Goal: Task Accomplishment & Management: Use online tool/utility

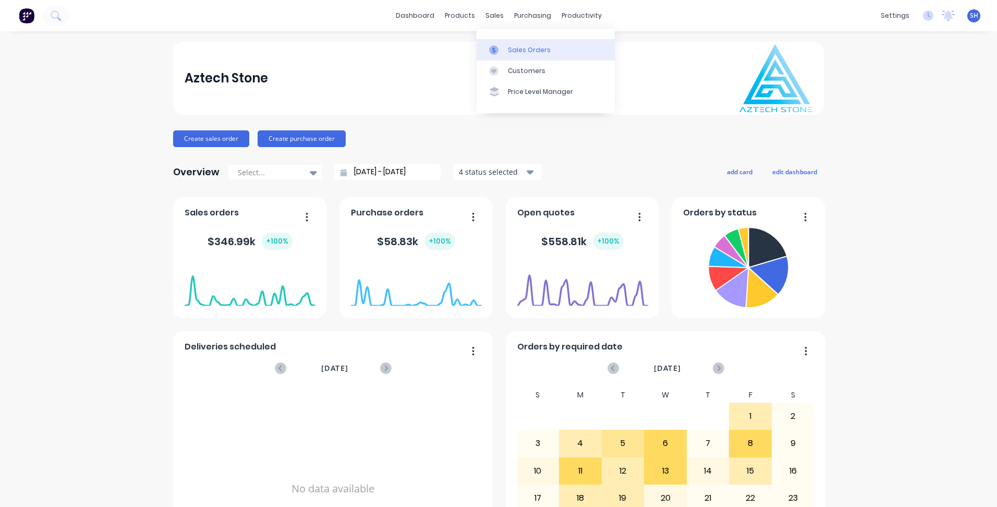
click at [505, 46] on link "Sales Orders" at bounding box center [545, 49] width 138 height 21
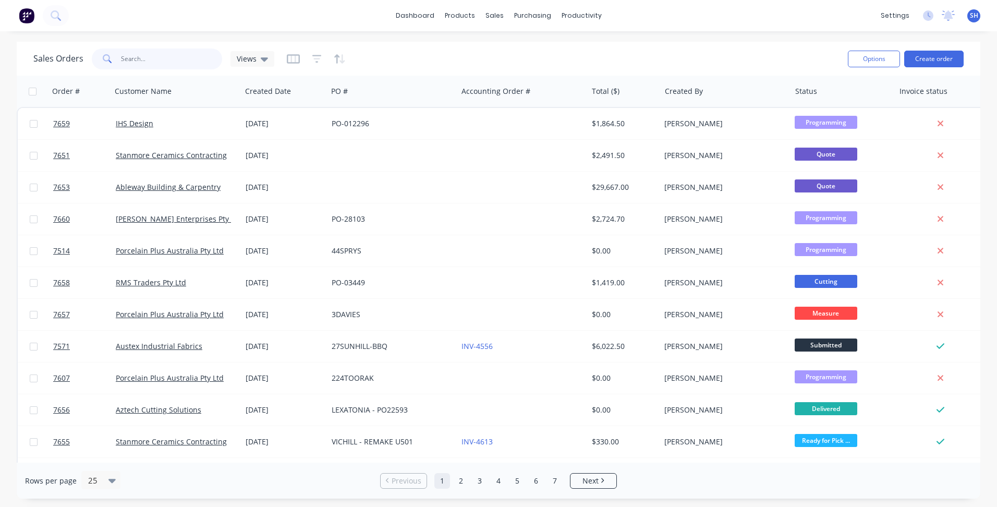
click at [134, 58] on input "text" at bounding box center [172, 58] width 102 height 21
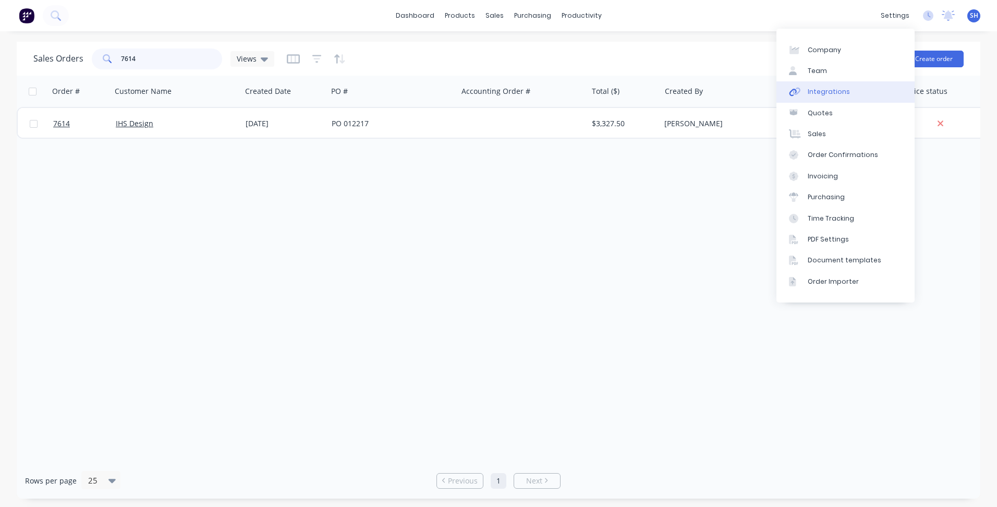
type input "7614"
click at [827, 95] on div "Integrations" at bounding box center [829, 91] width 42 height 9
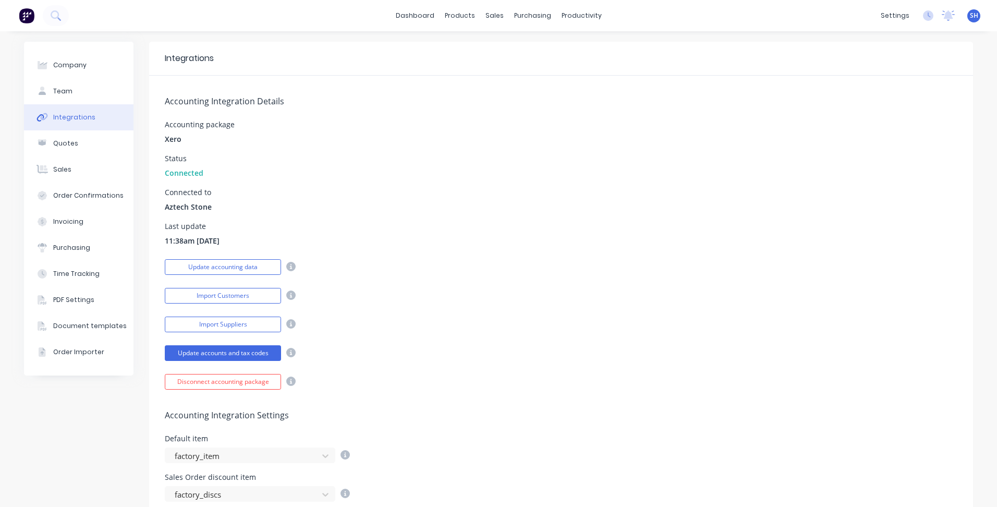
scroll to position [261, 0]
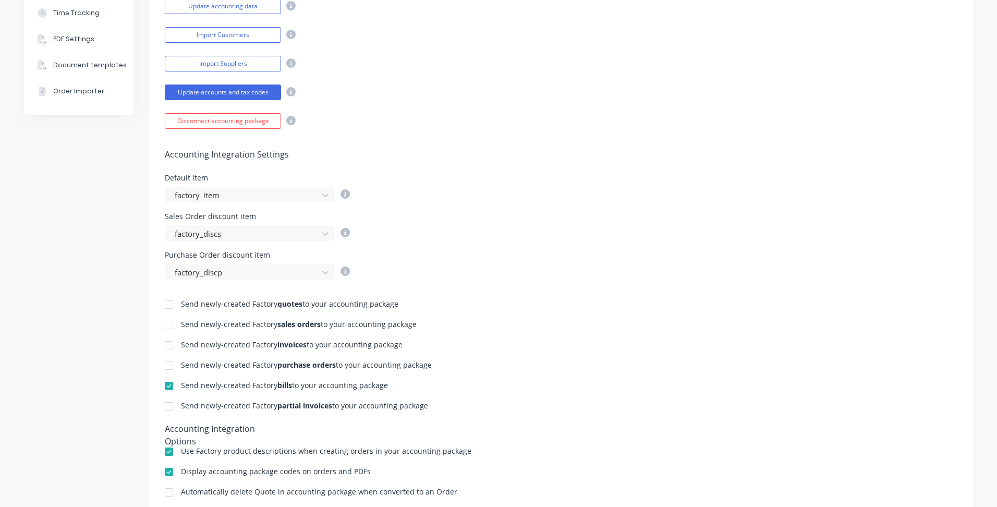
click at [166, 344] on div at bounding box center [168, 345] width 21 height 21
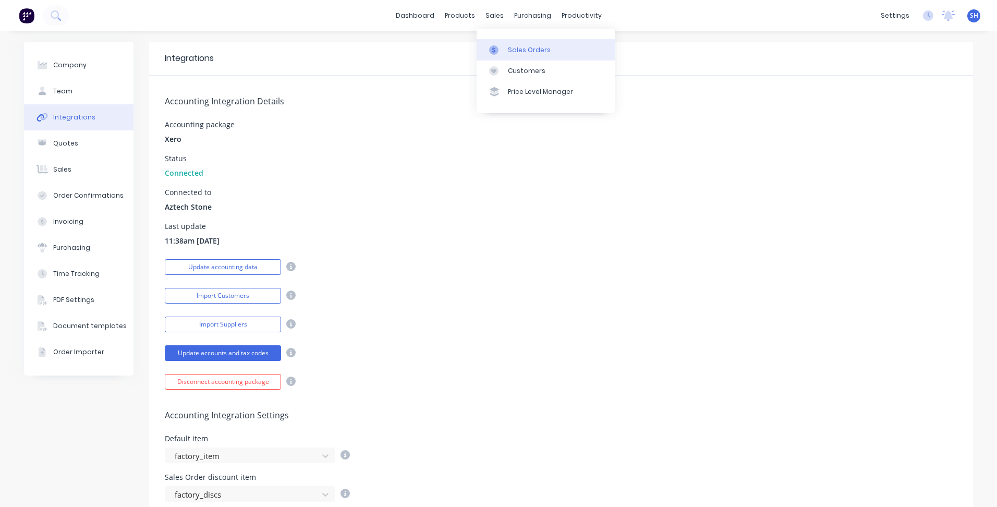
click at [509, 50] on div "Sales Orders" at bounding box center [529, 49] width 43 height 9
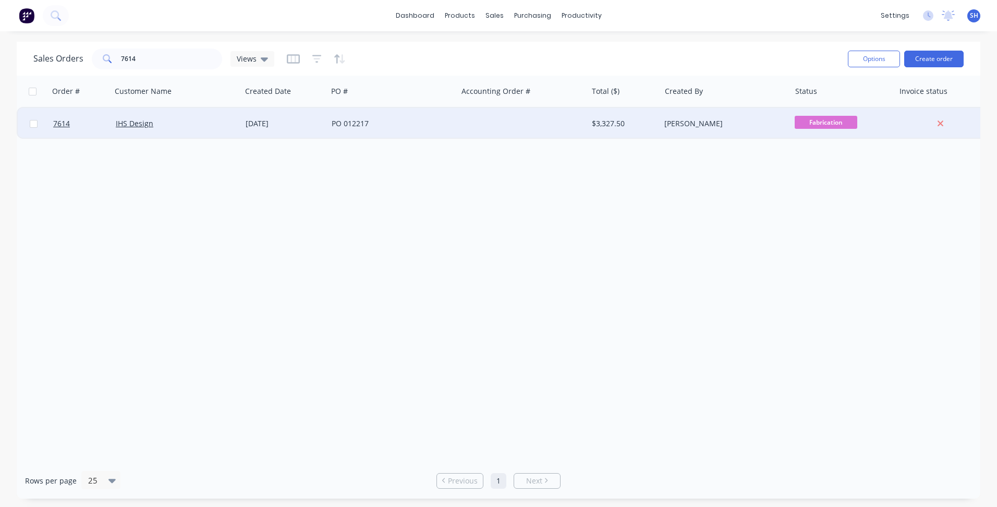
click at [396, 124] on div "PO 012217" at bounding box center [390, 123] width 116 height 10
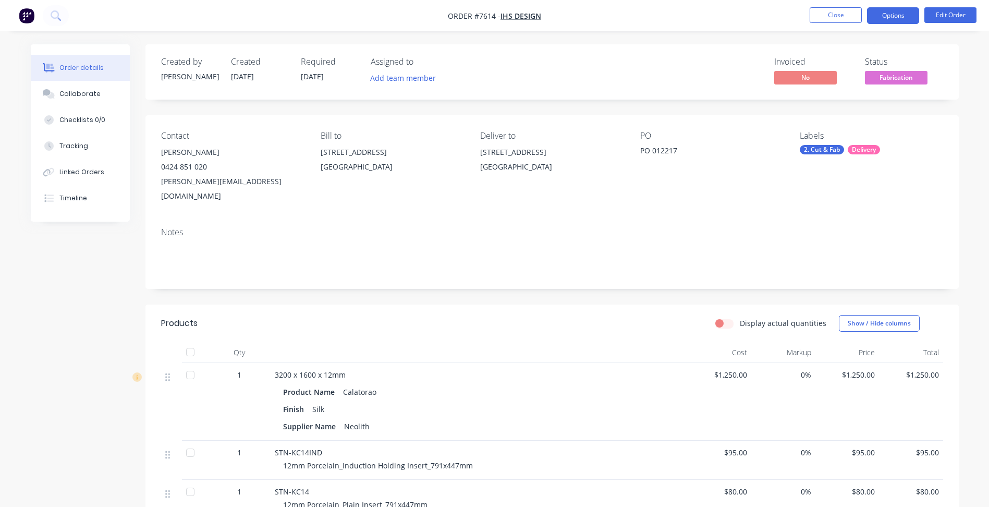
click at [898, 19] on button "Options" at bounding box center [893, 15] width 52 height 17
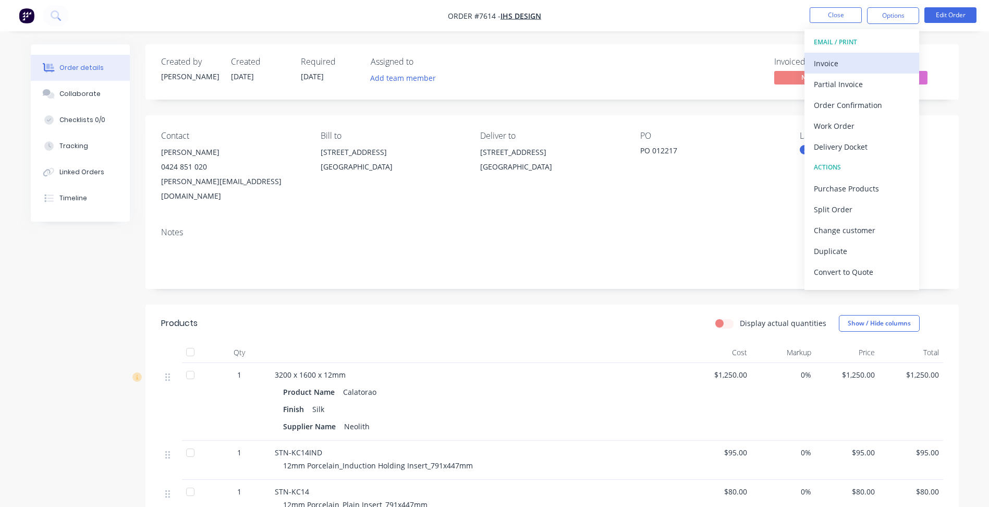
click at [846, 59] on div "Invoice" at bounding box center [862, 63] width 96 height 15
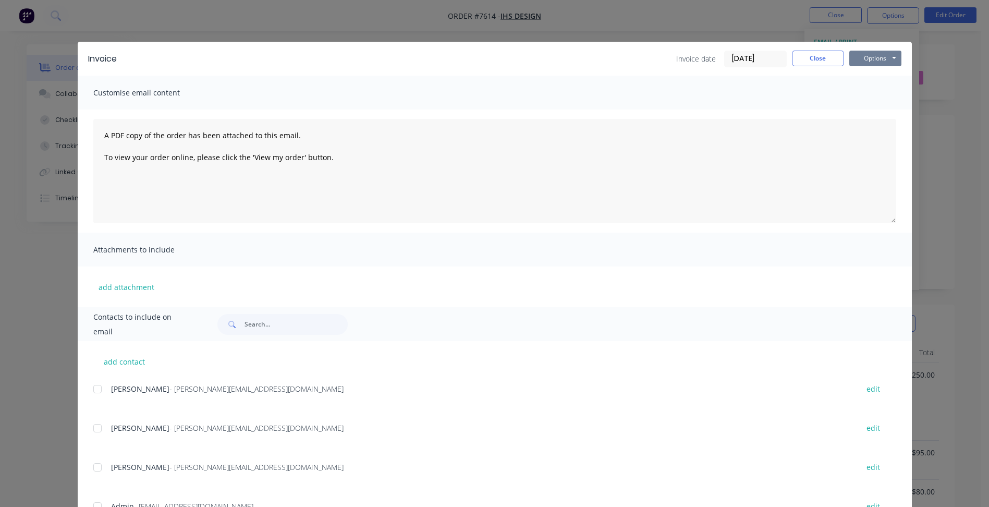
click at [875, 58] on button "Options" at bounding box center [875, 59] width 52 height 16
click at [871, 88] on button "Print" at bounding box center [882, 93] width 67 height 17
click at [813, 58] on button "Close" at bounding box center [818, 59] width 52 height 16
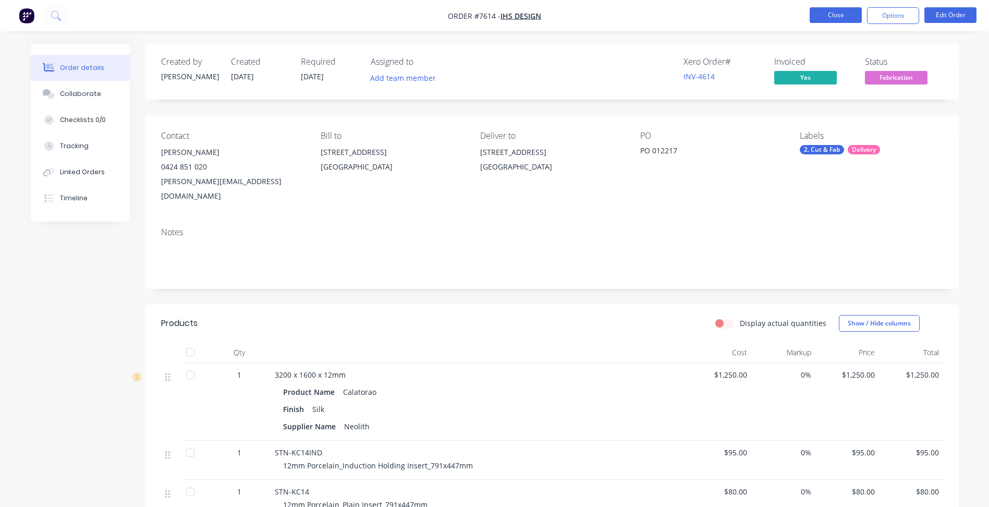
click at [835, 16] on button "Close" at bounding box center [836, 15] width 52 height 16
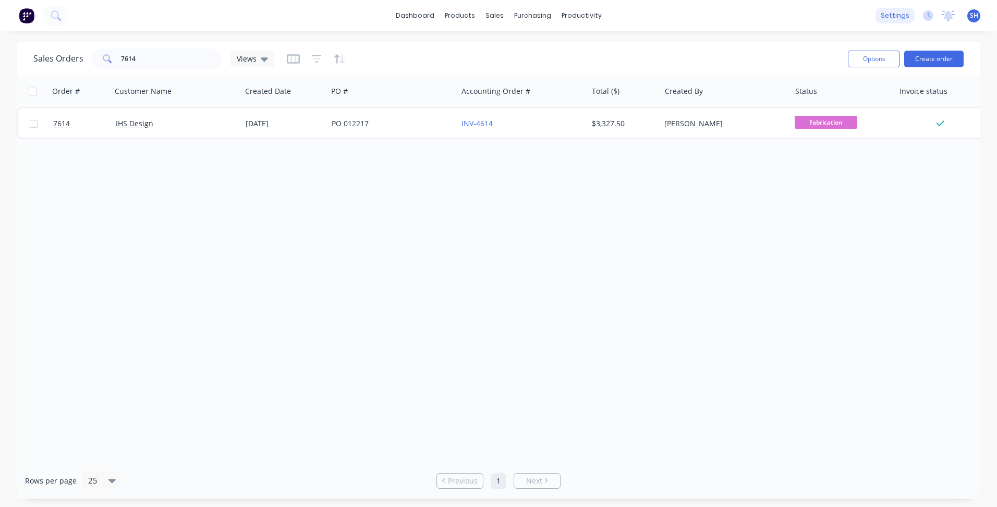
click at [896, 17] on div "settings" at bounding box center [894, 16] width 39 height 16
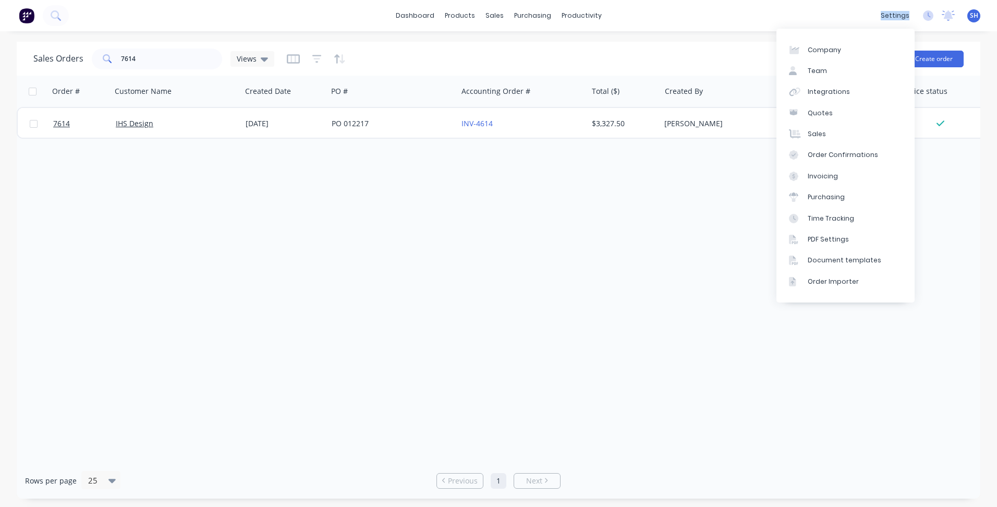
drag, startPoint x: 894, startPoint y: 20, endPoint x: 847, endPoint y: 95, distance: 88.5
click at [885, 18] on div "settings" at bounding box center [894, 16] width 39 height 16
click at [846, 92] on link "Integrations" at bounding box center [845, 91] width 138 height 21
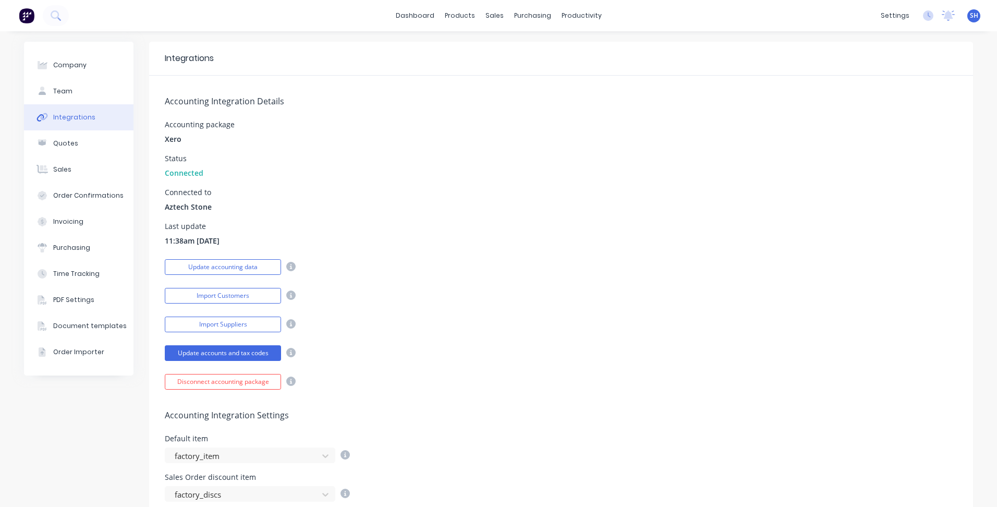
scroll to position [209, 0]
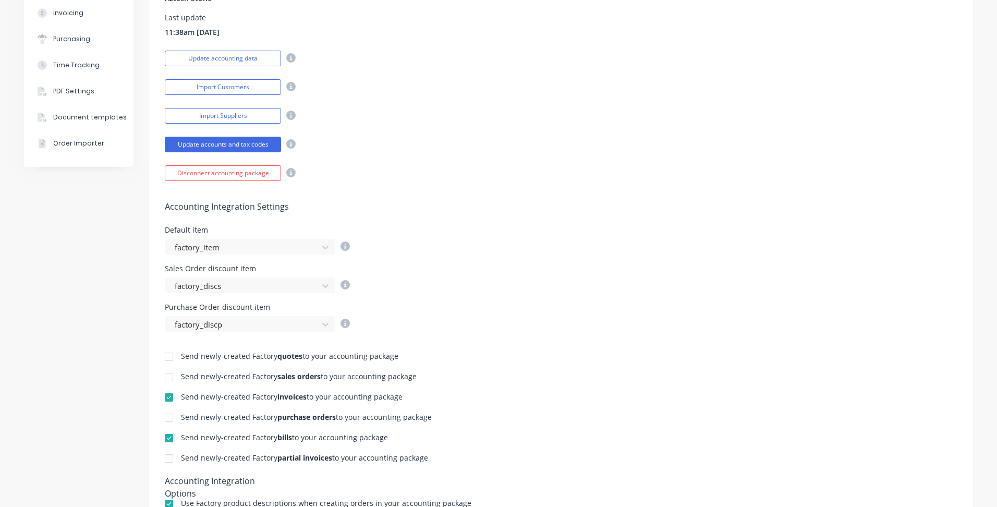
drag, startPoint x: 168, startPoint y: 397, endPoint x: 202, endPoint y: 398, distance: 34.4
click at [167, 396] on div at bounding box center [168, 397] width 21 height 21
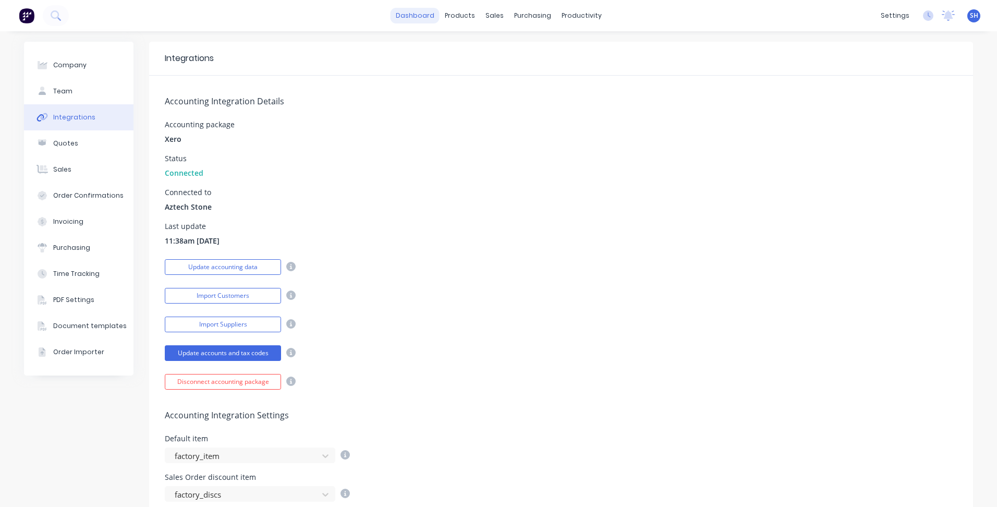
click at [432, 23] on link "dashboard" at bounding box center [414, 16] width 49 height 16
